Goal: Task Accomplishment & Management: Use online tool/utility

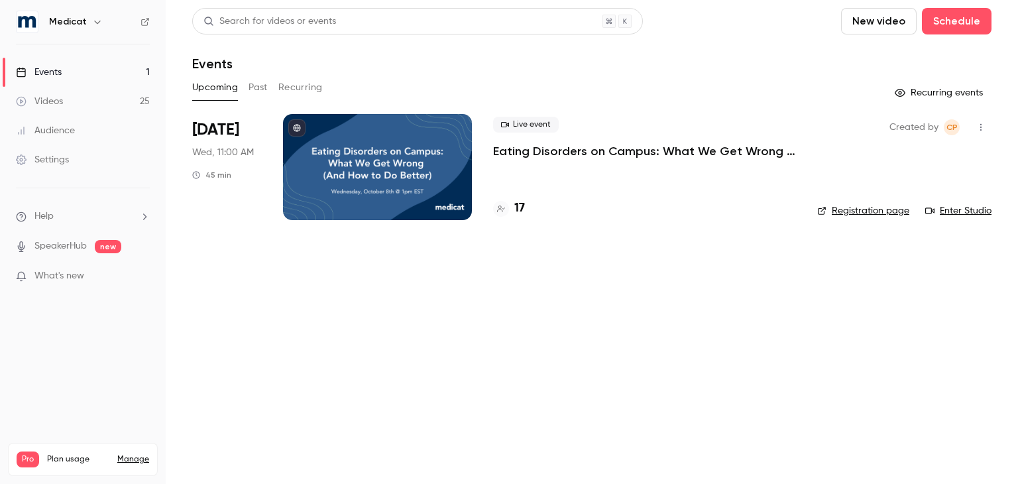
click at [80, 270] on span "What's new" at bounding box center [59, 276] width 50 height 14
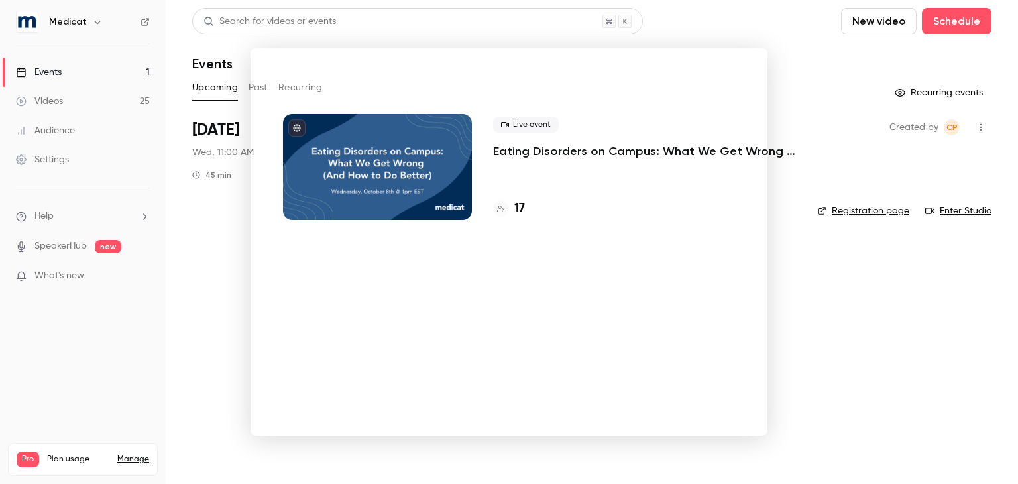
click at [783, 300] on div at bounding box center [509, 242] width 1018 height 484
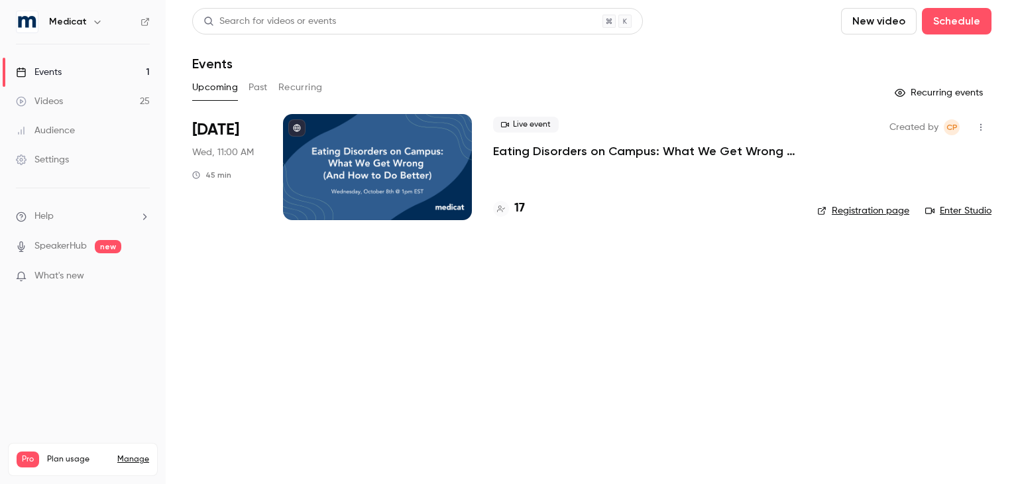
click at [255, 89] on button "Past" at bounding box center [257, 87] width 19 height 21
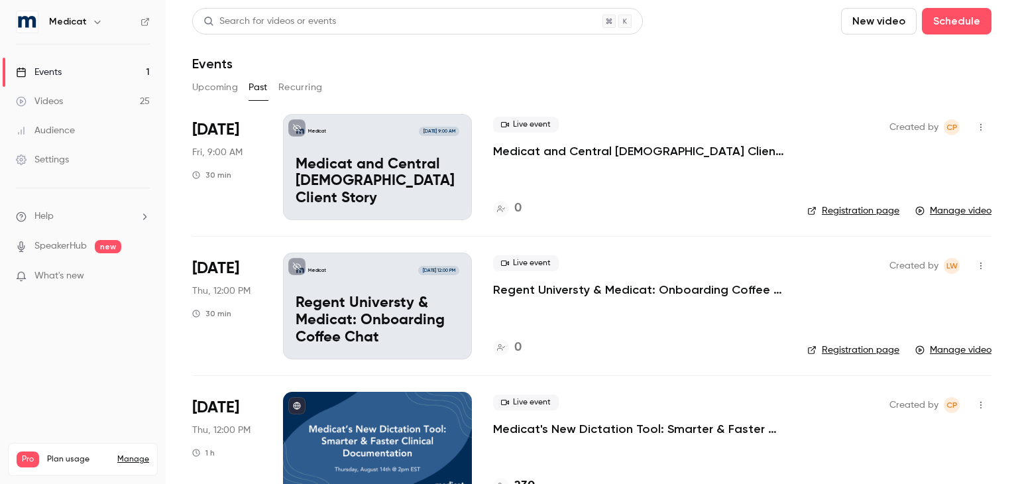
click at [567, 147] on p "Medicat and Central [DEMOGRAPHIC_DATA] Client Story" at bounding box center [639, 151] width 293 height 16
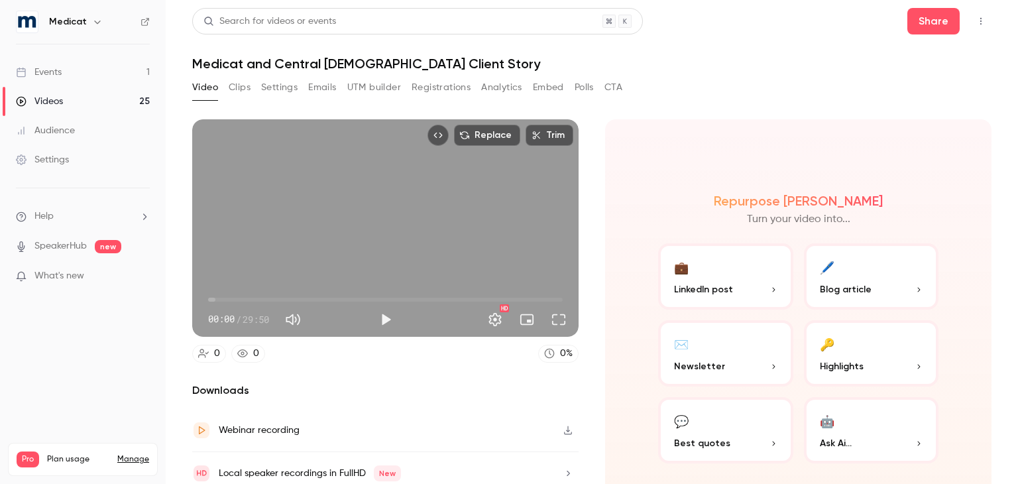
scroll to position [50, 0]
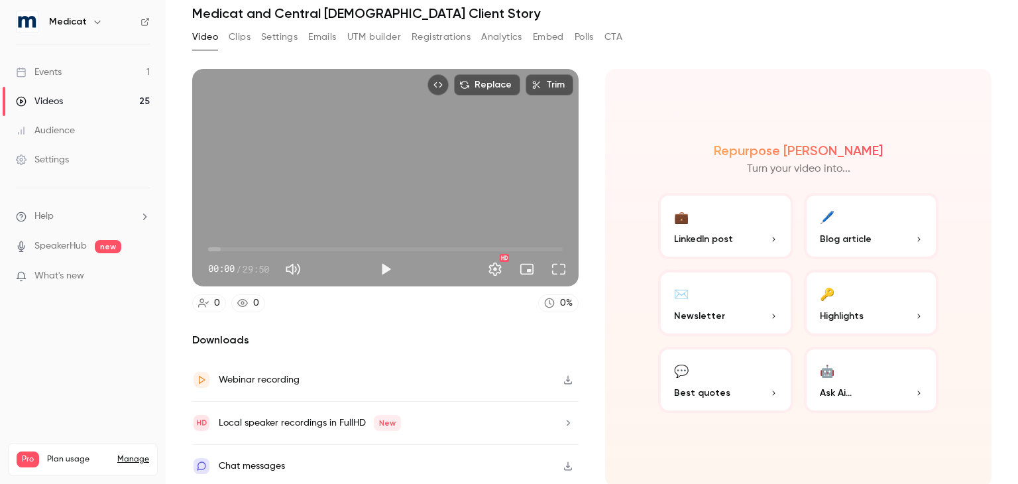
click at [563, 418] on icon "button" at bounding box center [568, 422] width 11 height 9
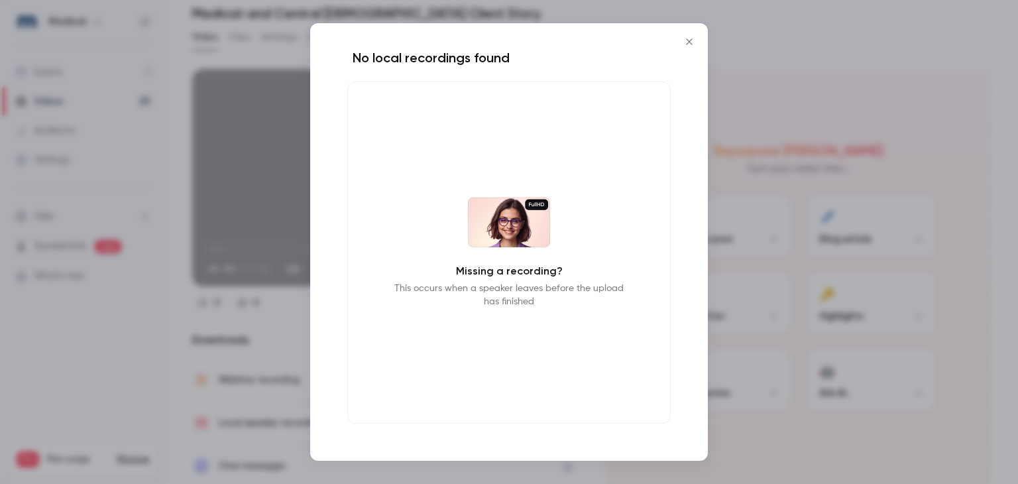
click at [692, 44] on icon "Close" at bounding box center [689, 41] width 6 height 6
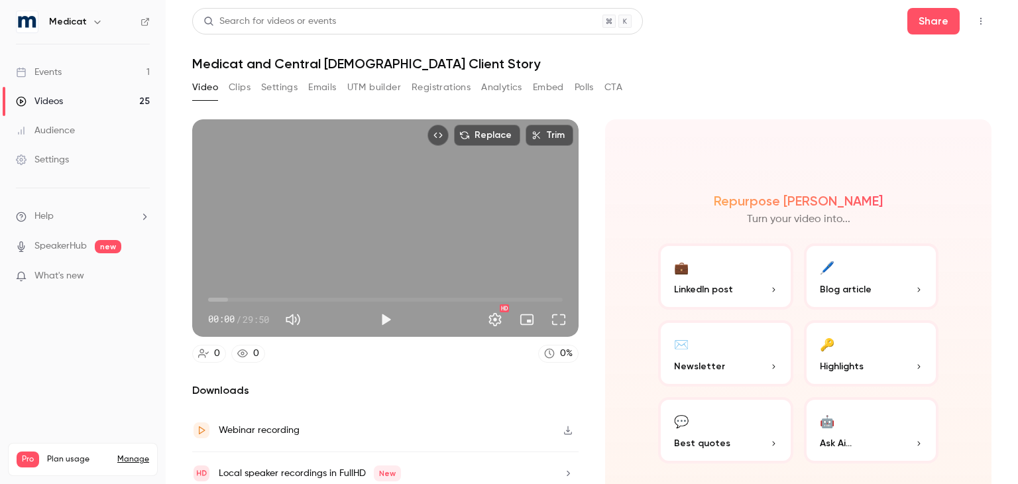
scroll to position [0, 0]
click at [235, 84] on button "Clips" at bounding box center [240, 87] width 22 height 21
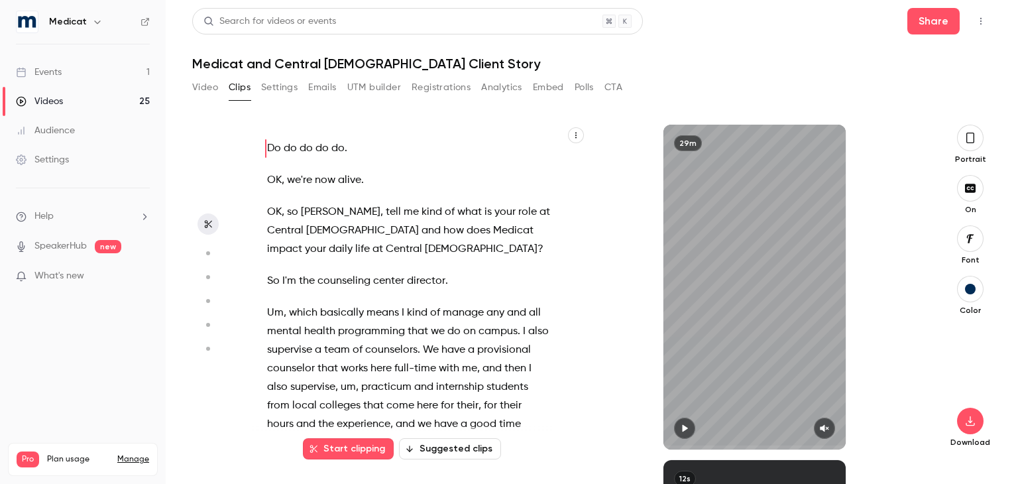
click at [452, 438] on button "Suggested clips" at bounding box center [450, 448] width 102 height 21
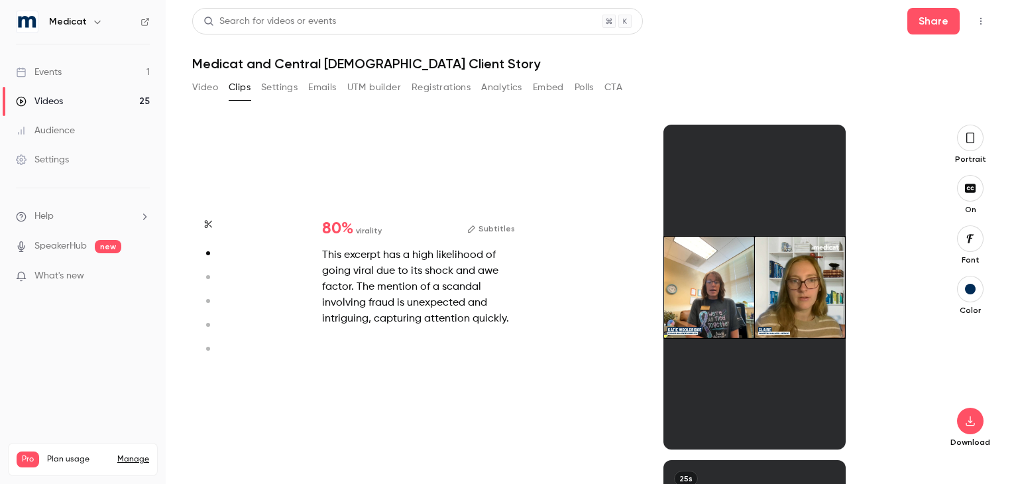
scroll to position [335, 0]
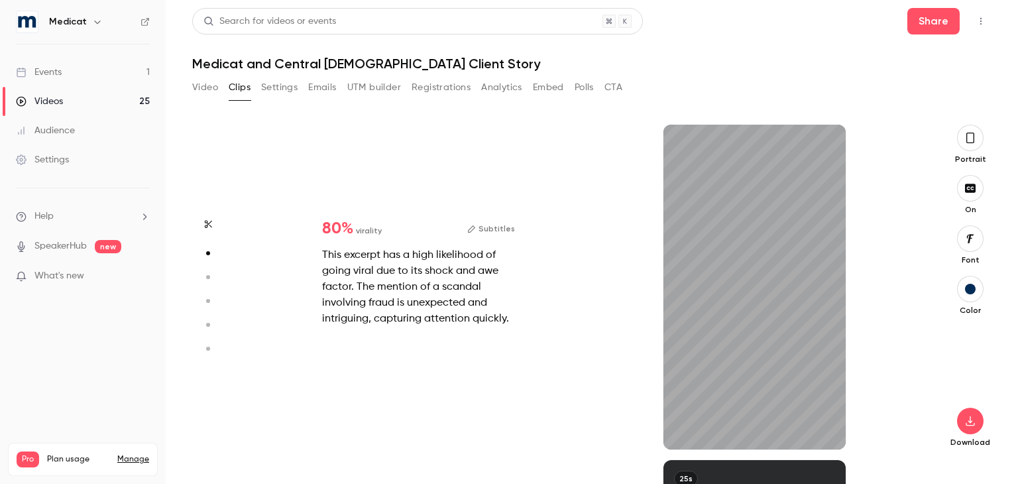
click at [972, 140] on icon "button" at bounding box center [970, 138] width 11 height 15
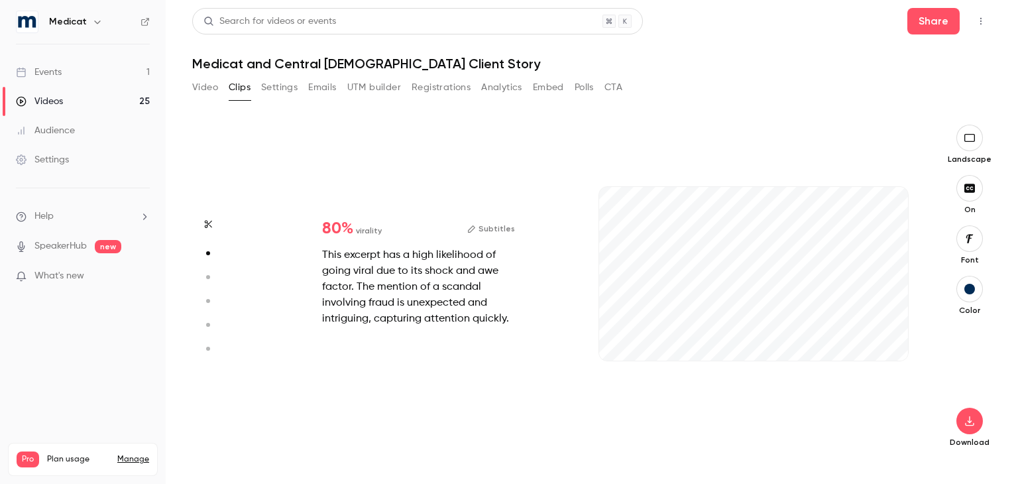
type input "*"
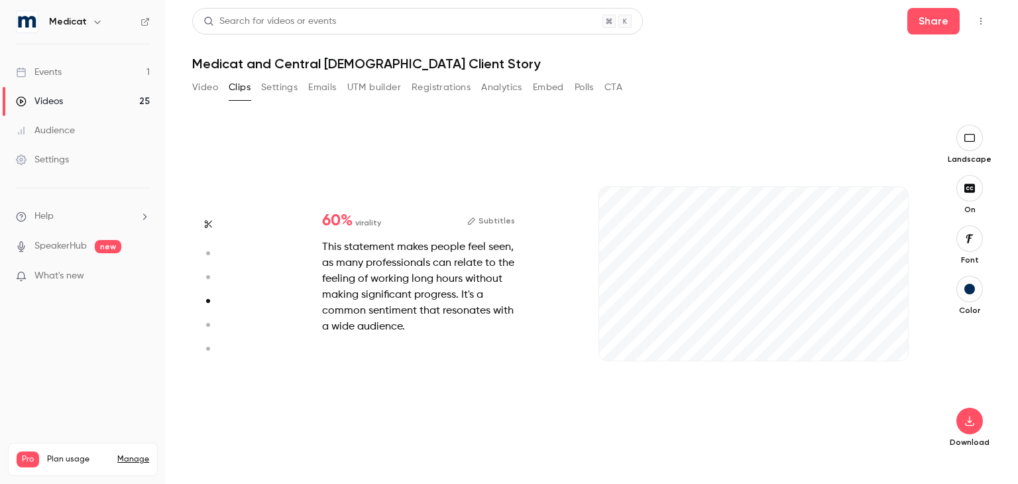
scroll to position [1004, 0]
type input "*"
click at [890, 340] on icon "button" at bounding box center [886, 339] width 11 height 9
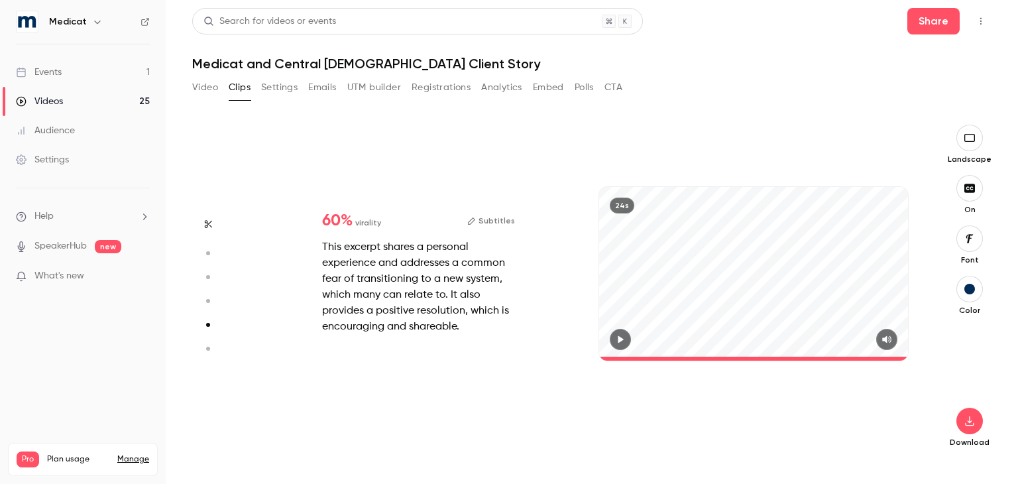
click at [508, 221] on button "Subtitles" at bounding box center [491, 221] width 48 height 16
type input "*"
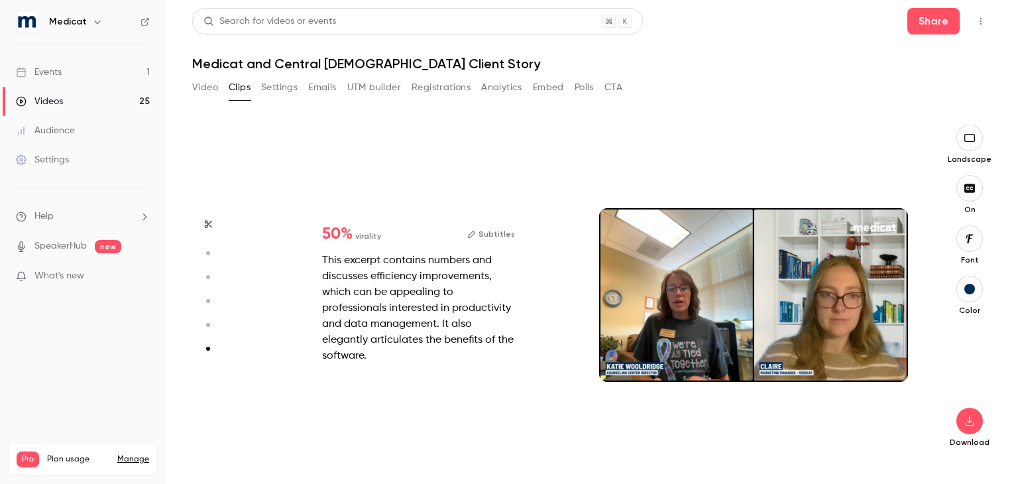
scroll to position [0, 0]
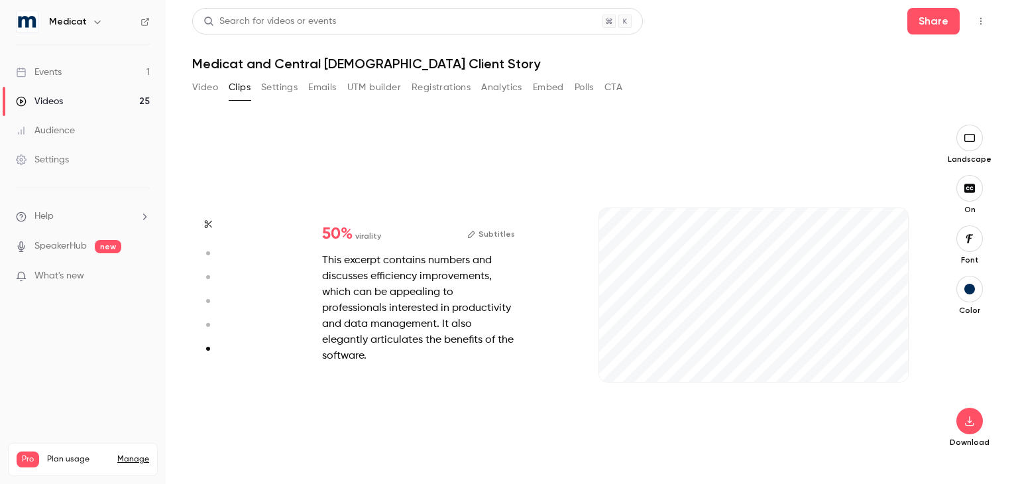
type input "*"
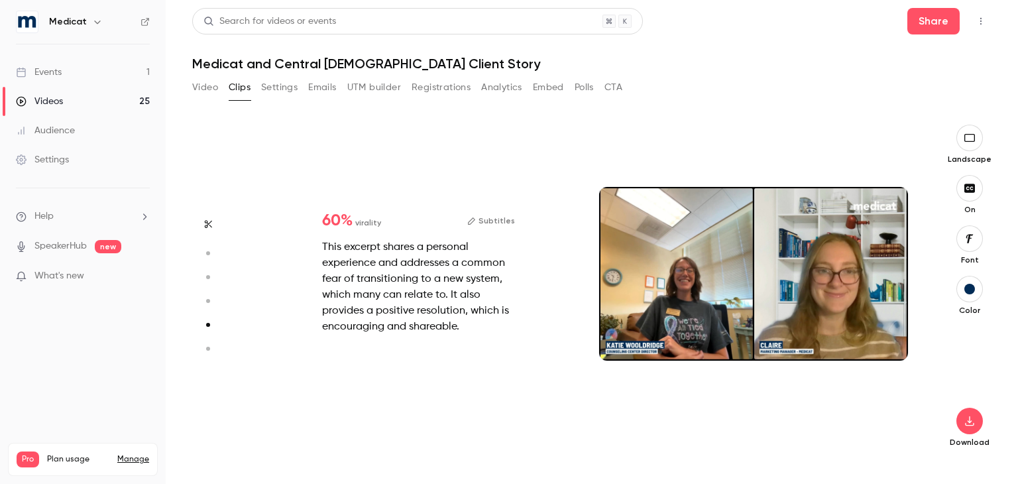
scroll to position [1340, 0]
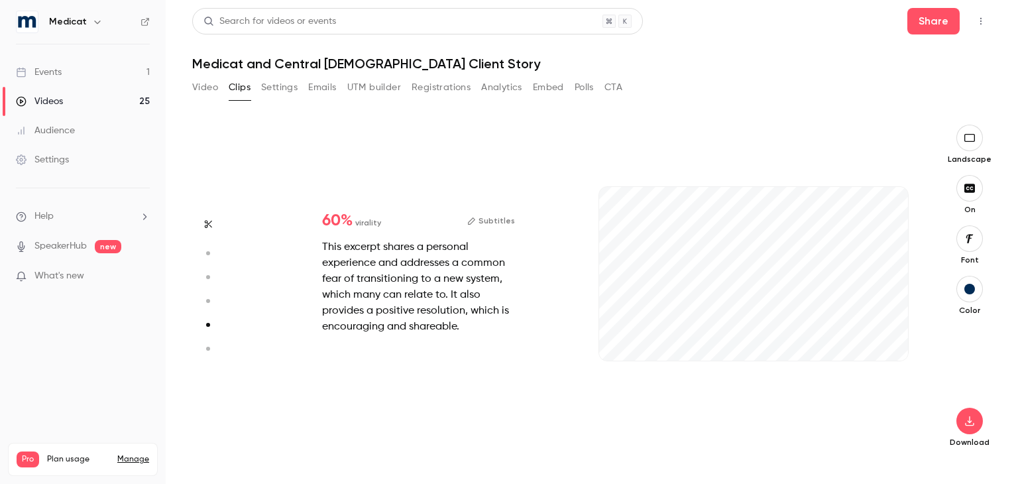
click at [481, 213] on button "Subtitles" at bounding box center [491, 221] width 48 height 16
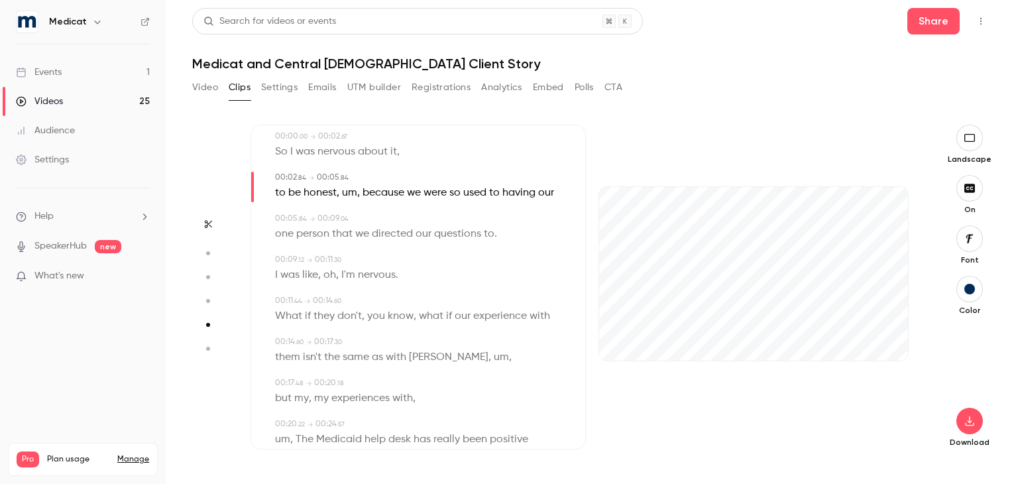
scroll to position [42, 0]
click at [421, 366] on span "[PERSON_NAME]" at bounding box center [449, 357] width 80 height 19
type input "****"
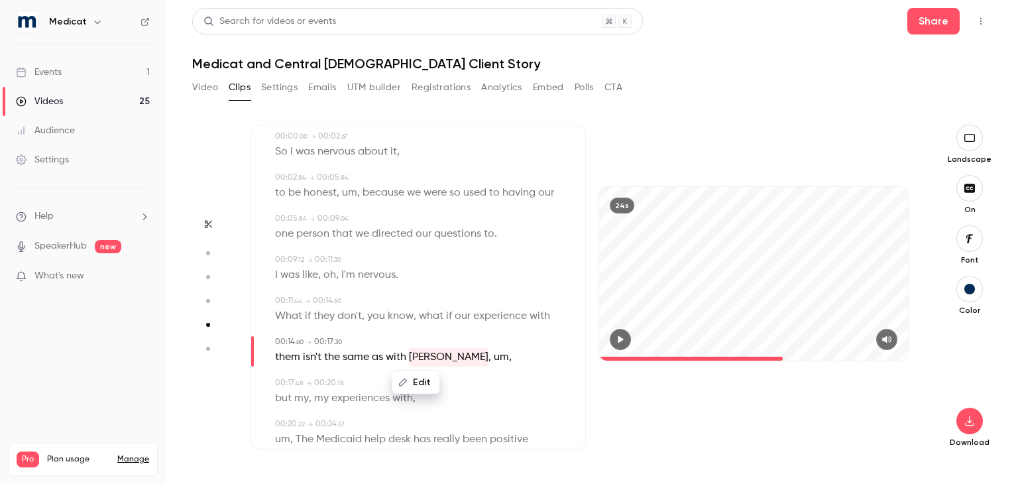
click at [421, 393] on button "Edit" at bounding box center [416, 382] width 46 height 21
type input "******"
click at [483, 400] on button "Replace" at bounding box center [482, 387] width 60 height 27
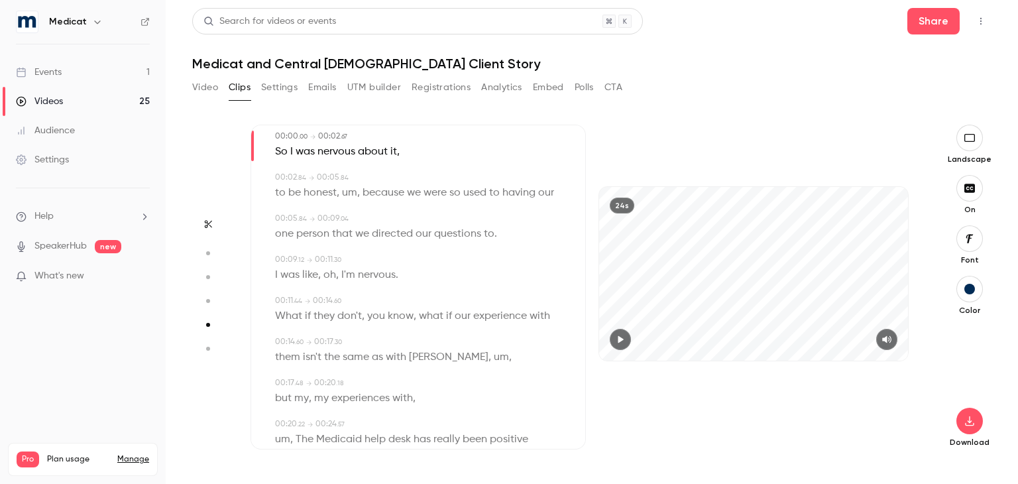
scroll to position [93, 0]
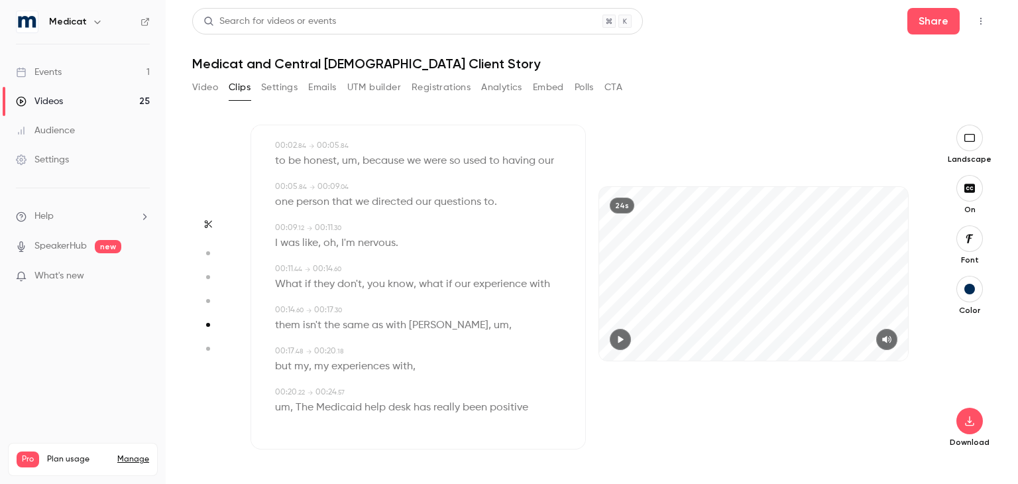
click at [347, 407] on span "Medicaid" at bounding box center [339, 407] width 46 height 19
type input "****"
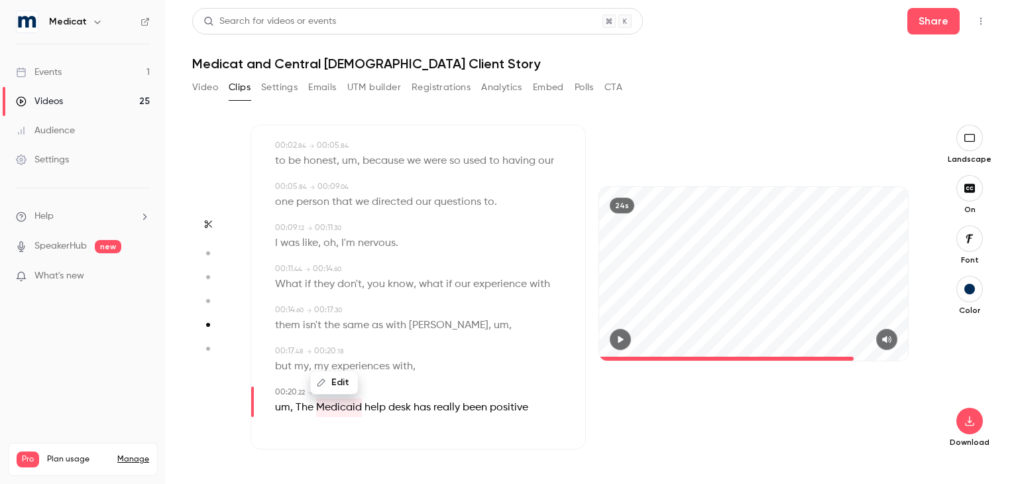
click at [343, 388] on button "Edit" at bounding box center [334, 382] width 46 height 21
click at [321, 370] on input "********" at bounding box center [313, 377] width 119 height 27
type input "*******"
click at [410, 377] on button "Replace" at bounding box center [406, 377] width 60 height 27
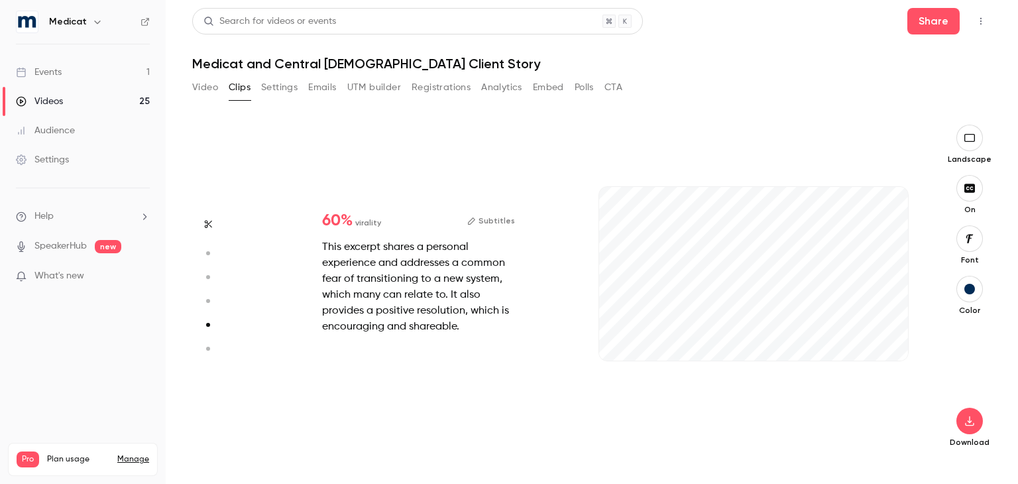
scroll to position [1340, 0]
click at [490, 221] on button "Subtitles" at bounding box center [491, 221] width 48 height 16
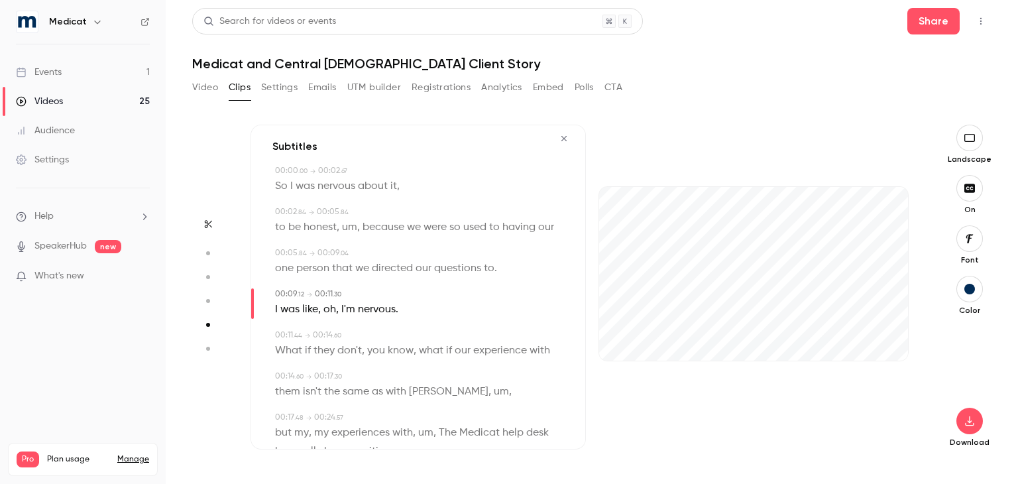
click at [375, 227] on span "because" at bounding box center [383, 227] width 42 height 19
type input "***"
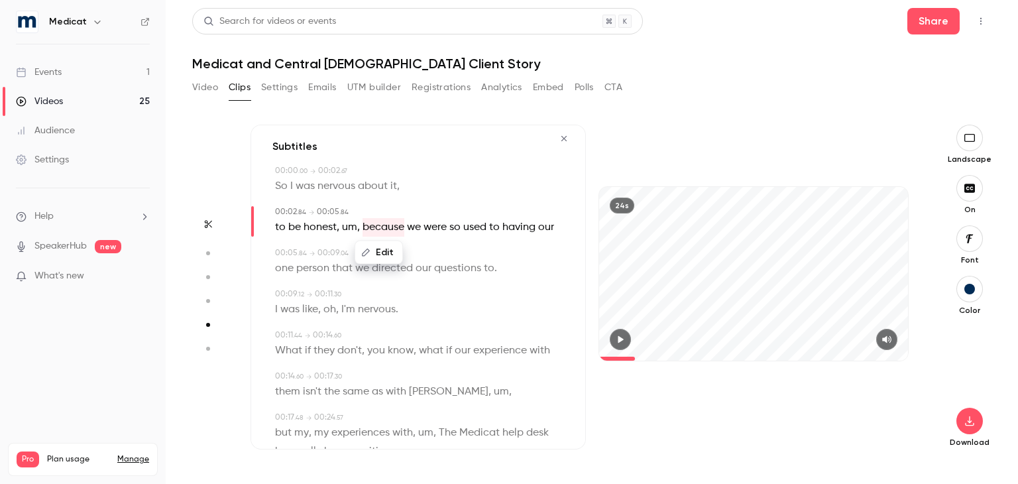
click at [325, 225] on span "honest" at bounding box center [319, 227] width 33 height 19
click at [319, 252] on button "Edit" at bounding box center [316, 252] width 46 height 21
click at [319, 252] on input "******" at bounding box center [313, 257] width 119 height 27
click at [359, 234] on div "****** Replace" at bounding box center [345, 257] width 188 height 52
click at [349, 226] on span "um" at bounding box center [349, 227] width 15 height 19
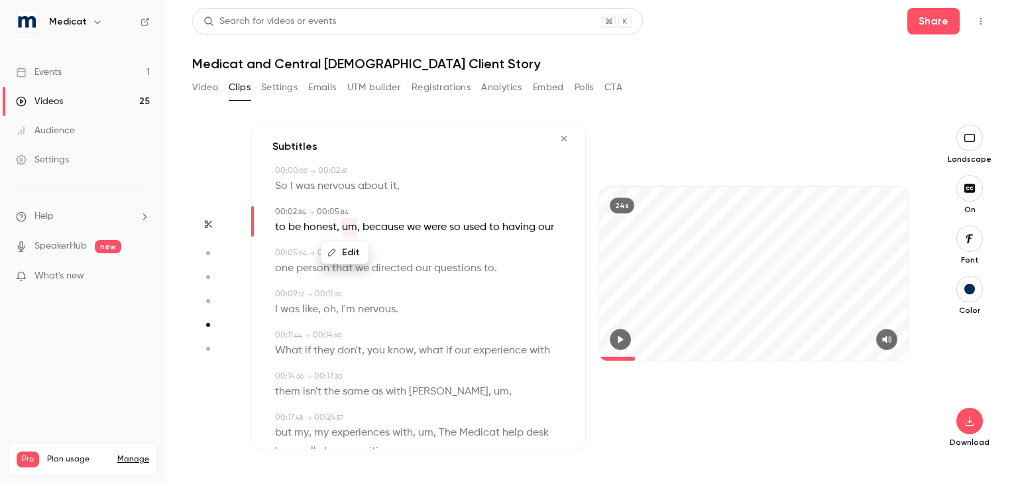
click at [352, 252] on button "Edit" at bounding box center [345, 252] width 46 height 21
click at [416, 264] on button "Replace" at bounding box center [412, 257] width 60 height 27
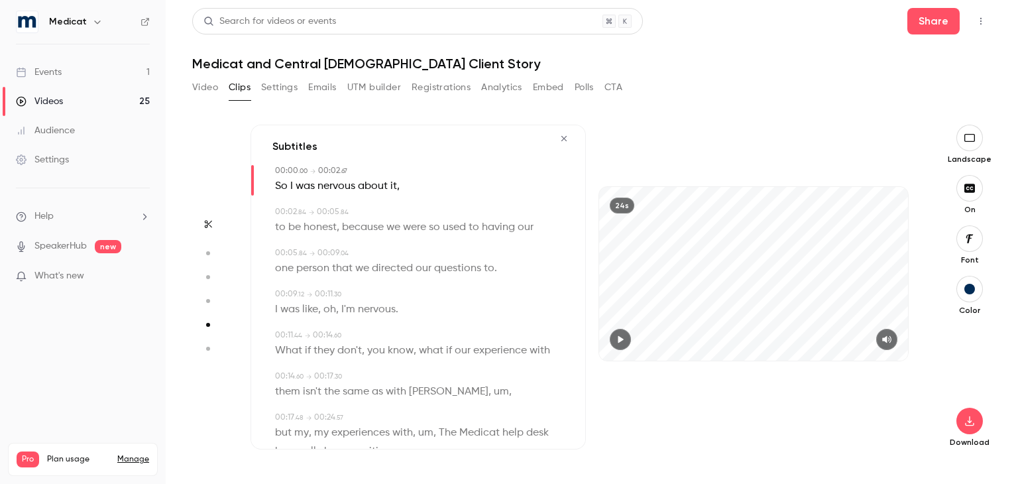
click at [347, 310] on span "I'm" at bounding box center [348, 309] width 14 height 19
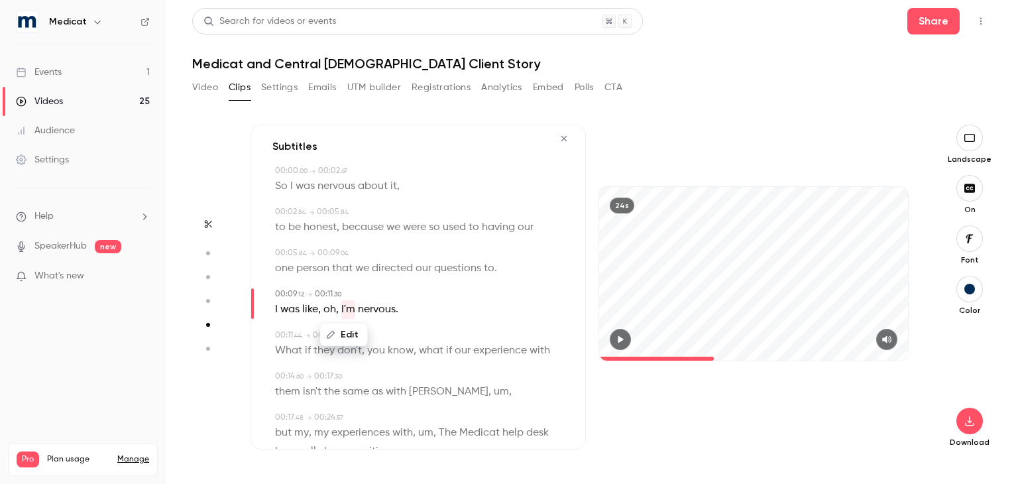
click at [346, 336] on button "Edit" at bounding box center [344, 334] width 46 height 21
click at [379, 307] on span "nervous" at bounding box center [377, 309] width 38 height 19
click at [377, 325] on button "Edit" at bounding box center [372, 334] width 46 height 21
click at [354, 333] on input "*******" at bounding box center [346, 339] width 119 height 27
click at [416, 298] on div "00:09 . 12 → 00:11 . 30" at bounding box center [419, 294] width 289 height 12
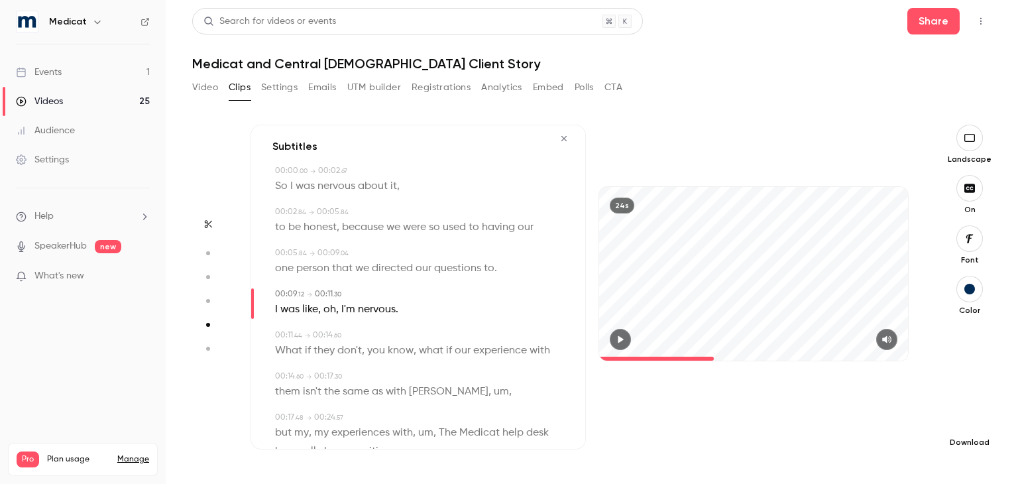
click at [966, 425] on button "button" at bounding box center [969, 420] width 27 height 27
click at [860, 398] on span "Full HD" at bounding box center [870, 395] width 152 height 14
click at [559, 135] on icon "button" at bounding box center [564, 138] width 11 height 9
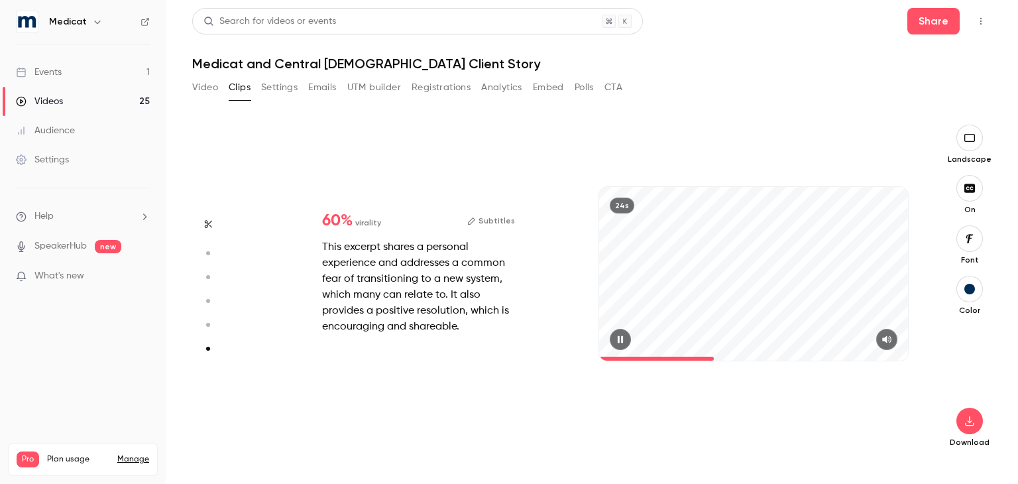
scroll to position [1523, 0]
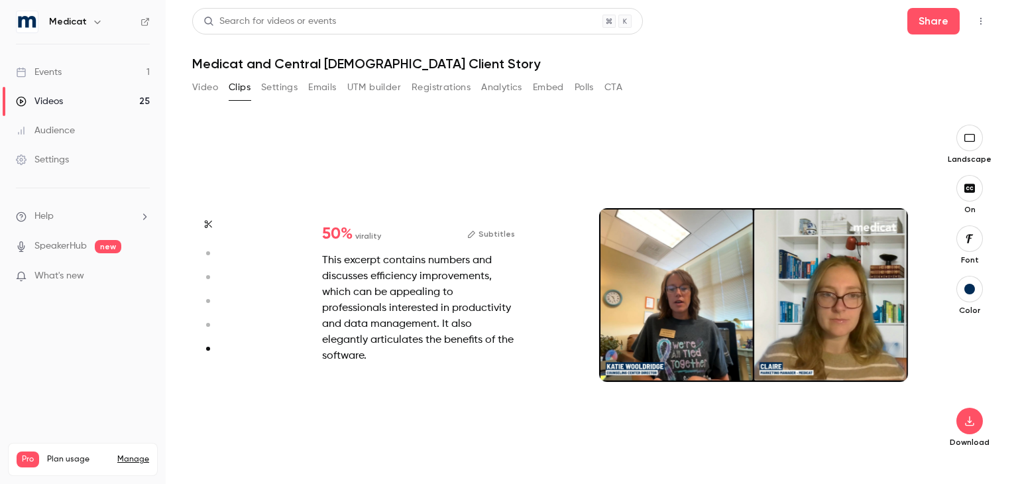
type input "*"
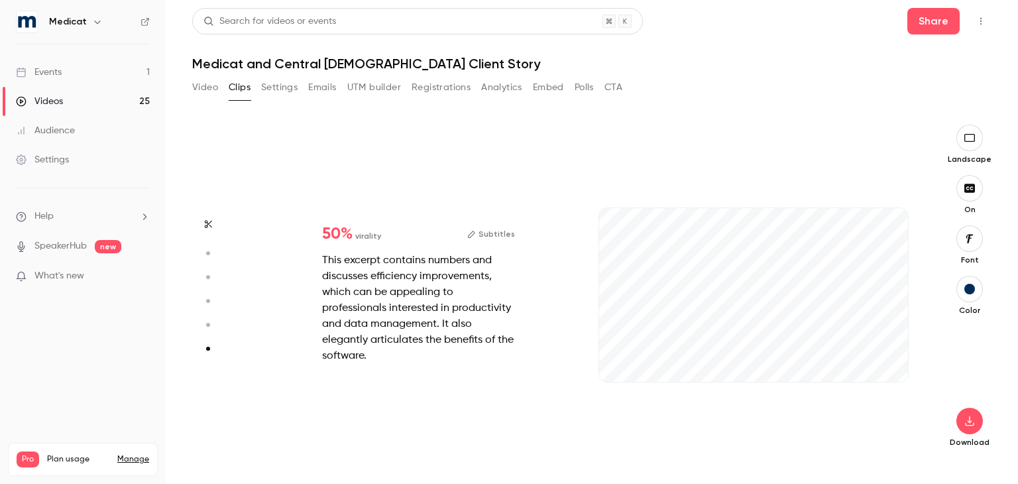
scroll to position [1654, 0]
click at [881, 360] on button "button" at bounding box center [886, 360] width 21 height 21
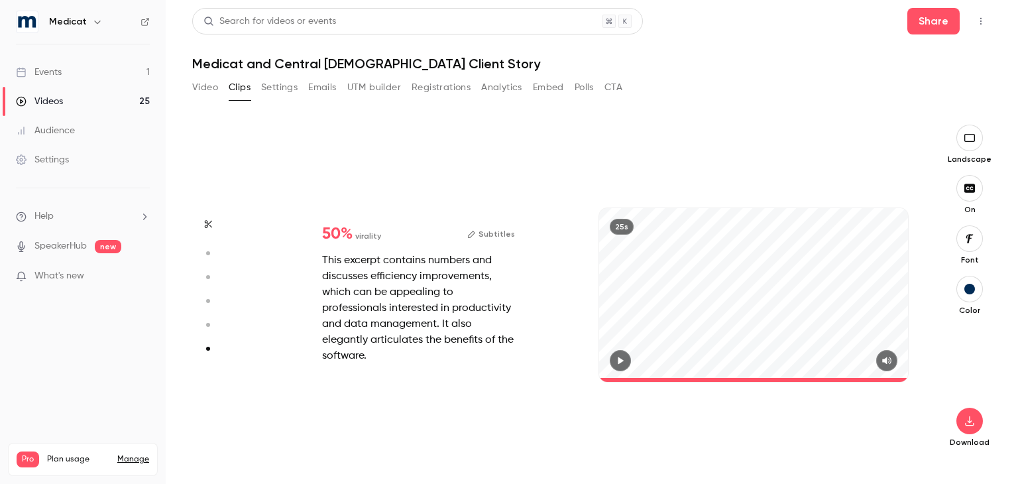
click at [500, 237] on button "Subtitles" at bounding box center [491, 234] width 48 height 16
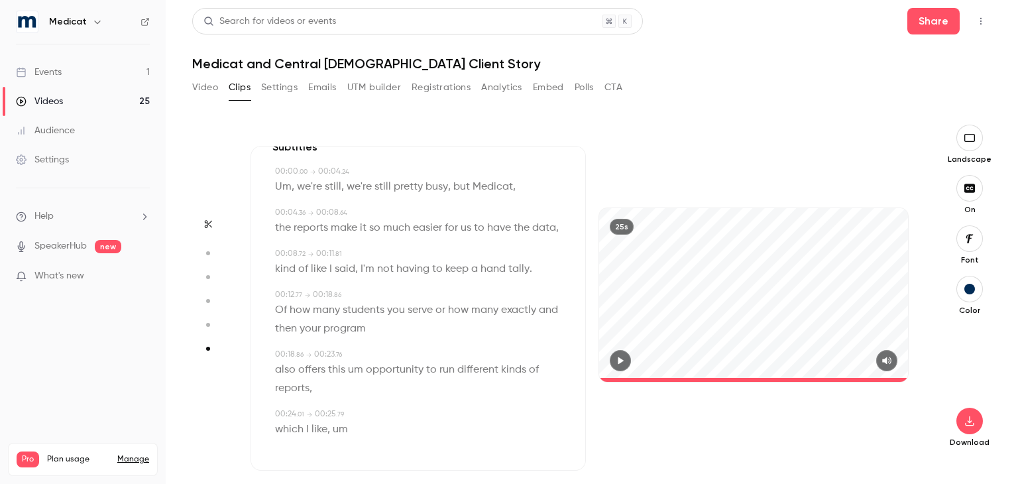
scroll to position [48, 0]
drag, startPoint x: 348, startPoint y: 431, endPoint x: 308, endPoint y: 431, distance: 39.8
click at [308, 431] on div "which I like , um" at bounding box center [419, 428] width 289 height 19
type input "**"
click at [337, 401] on button "Edit" at bounding box center [335, 403] width 46 height 21
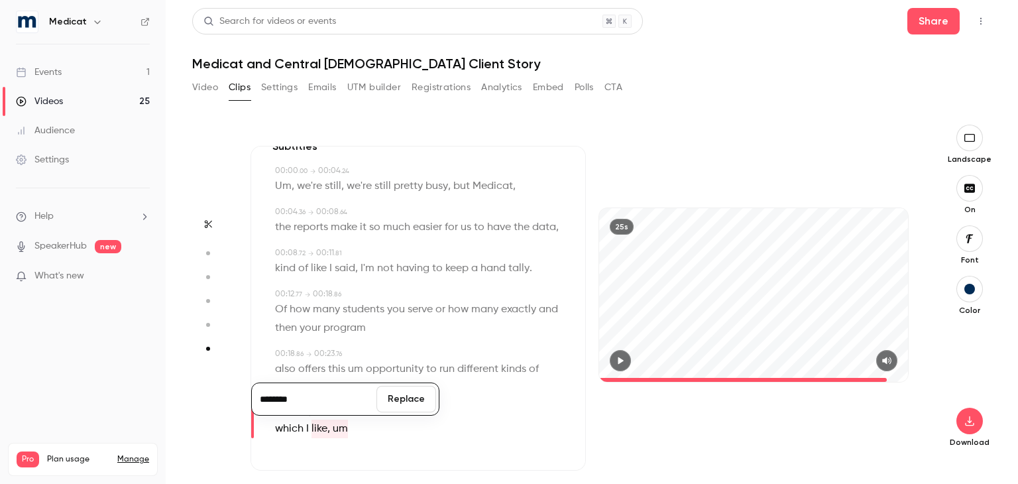
click at [337, 401] on input "********" at bounding box center [313, 399] width 119 height 27
type input "*****"
click at [413, 404] on button "Replace" at bounding box center [406, 399] width 60 height 27
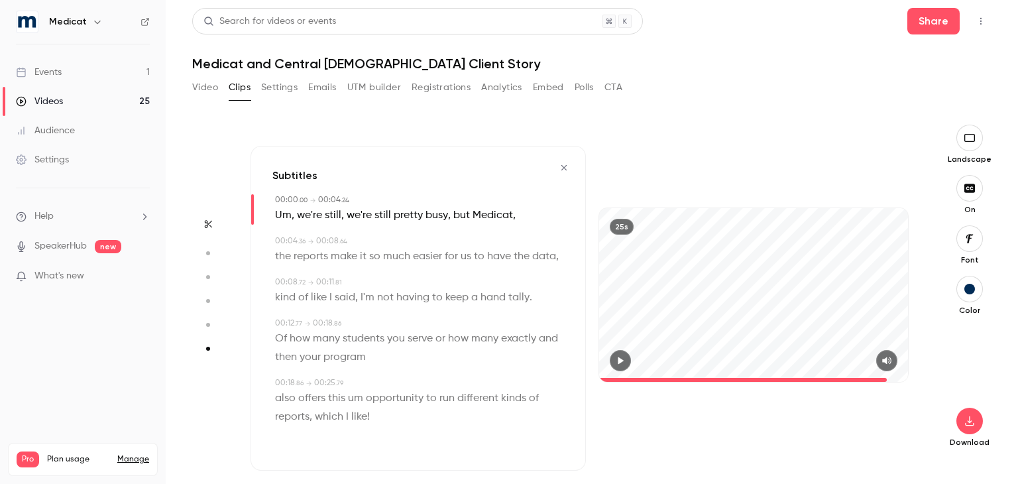
scroll to position [7, 0]
type input "*"
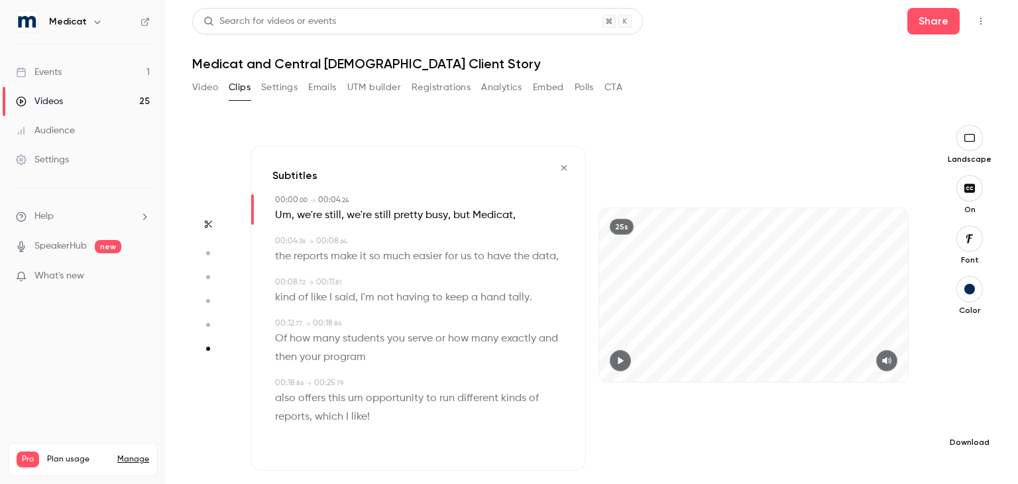
click at [975, 419] on icon "button" at bounding box center [969, 420] width 16 height 11
click at [857, 409] on span "High quality requires longer processing" at bounding box center [869, 408] width 151 height 13
click at [561, 165] on icon "button" at bounding box center [563, 167] width 5 height 5
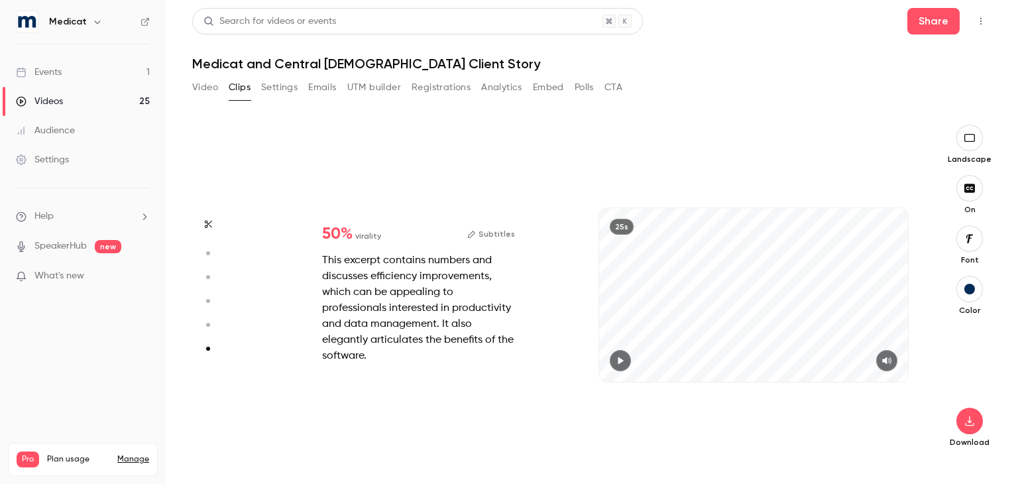
click at [204, 93] on button "Video" at bounding box center [205, 87] width 26 height 21
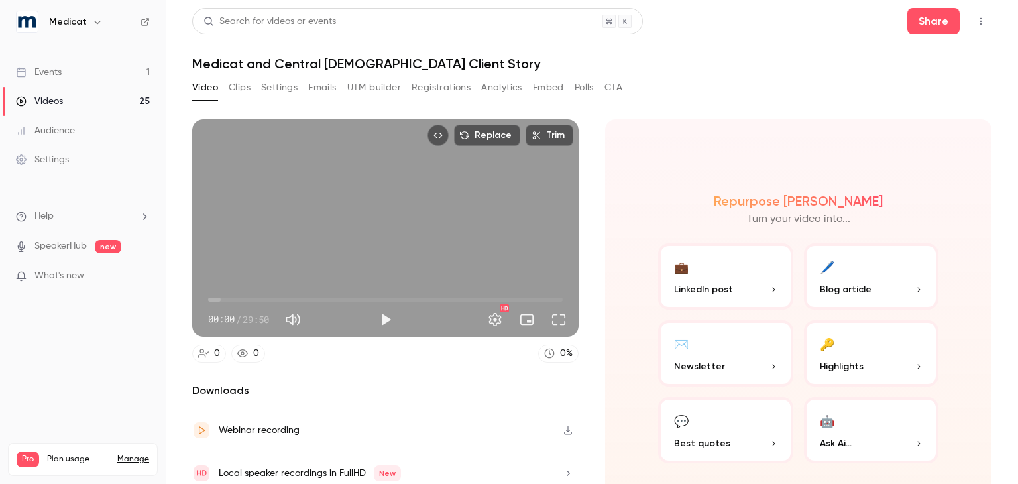
click at [231, 93] on button "Clips" at bounding box center [240, 87] width 22 height 21
